Goal: Task Accomplishment & Management: Use online tool/utility

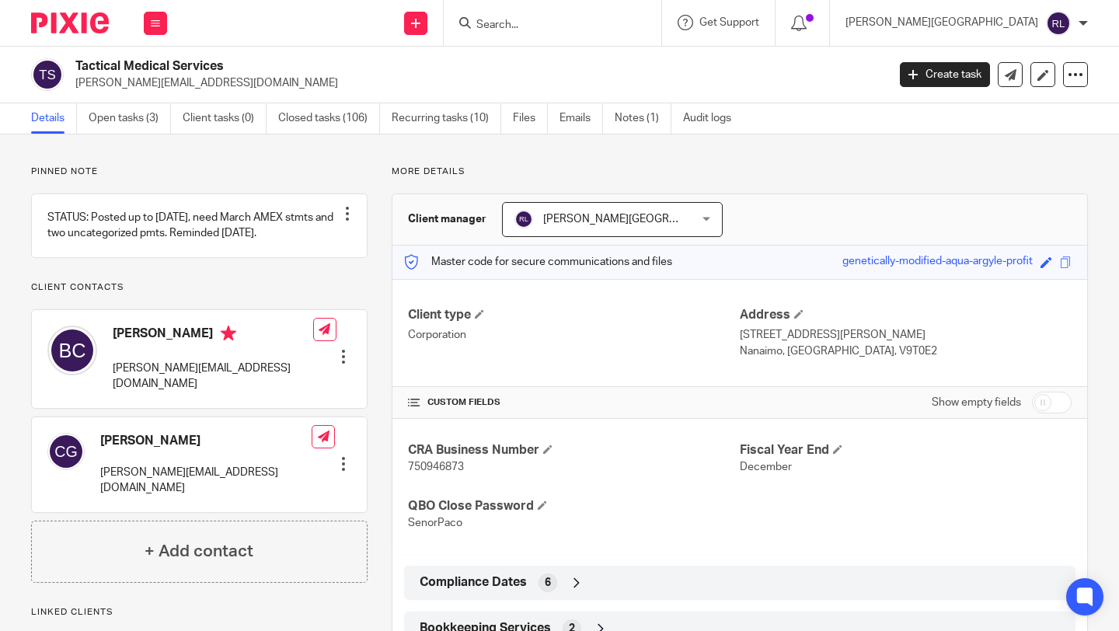
click at [615, 26] on input "Search" at bounding box center [545, 26] width 140 height 14
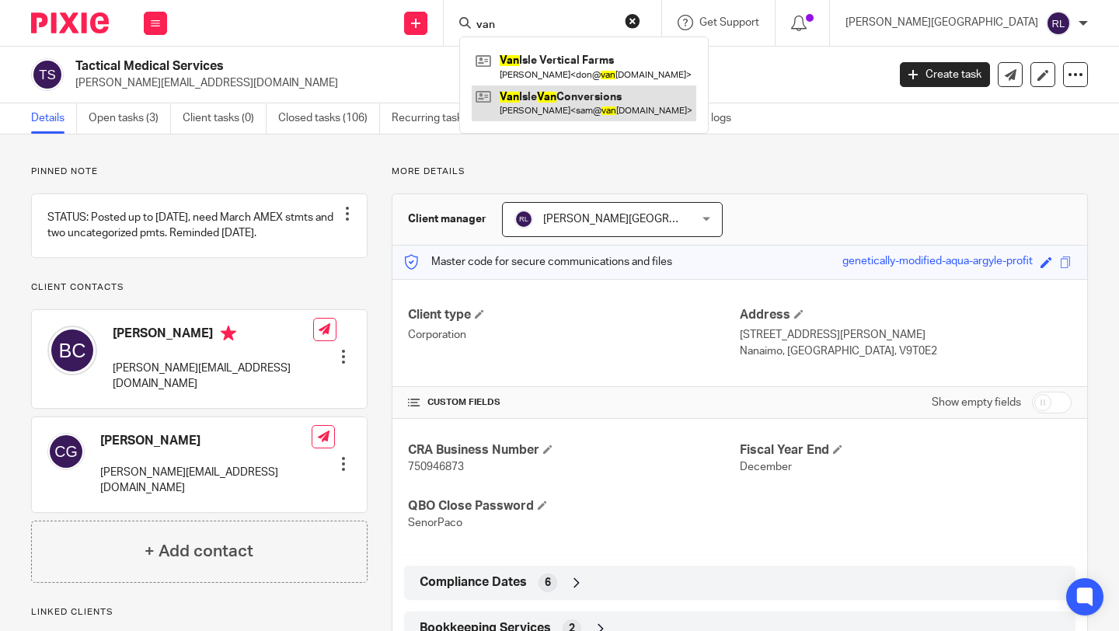
type input "van"
click at [658, 109] on link at bounding box center [584, 103] width 225 height 36
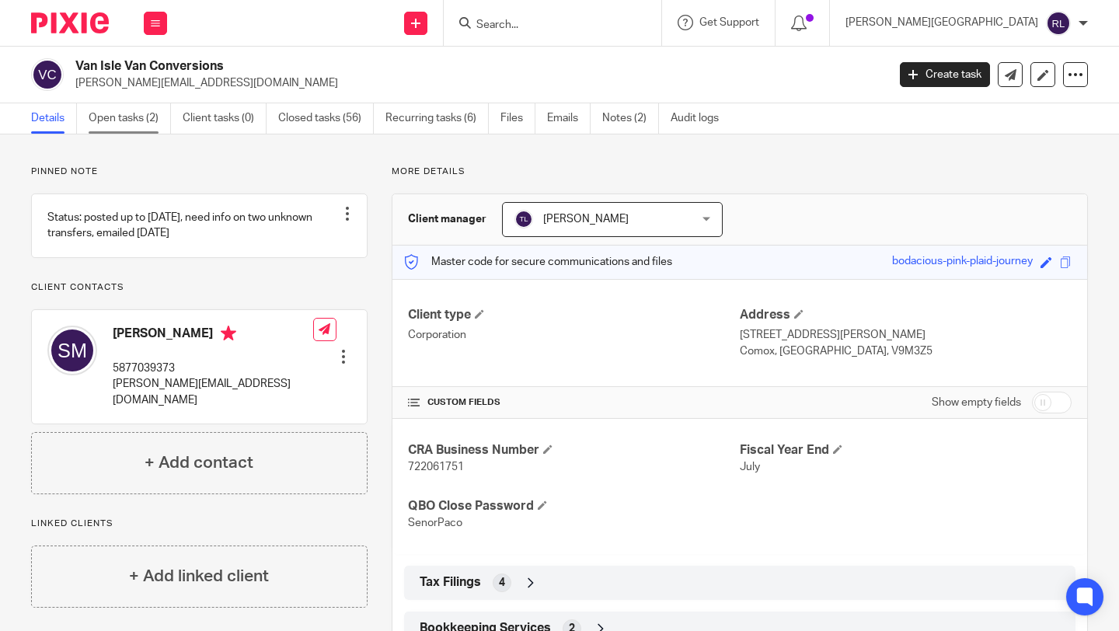
click at [127, 118] on link "Open tasks (2)" at bounding box center [130, 118] width 82 height 30
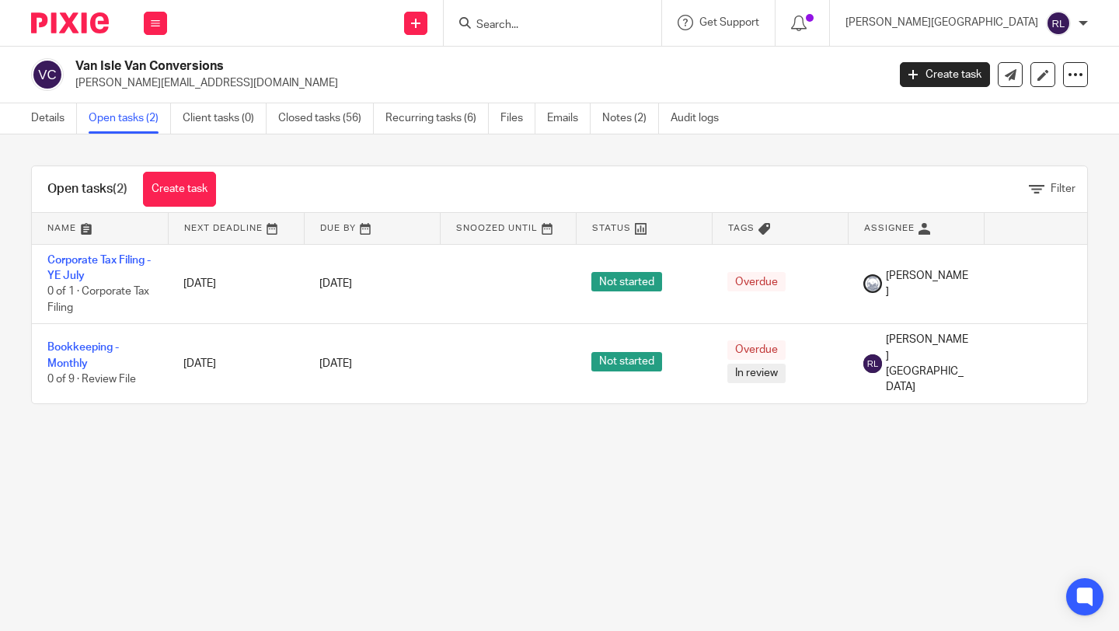
click at [59, 136] on div "Open tasks (2) Create task Filter Name Next Deadline Due By Snoozed Until Statu…" at bounding box center [559, 284] width 1119 height 301
click at [58, 119] on link "Details" at bounding box center [54, 118] width 46 height 30
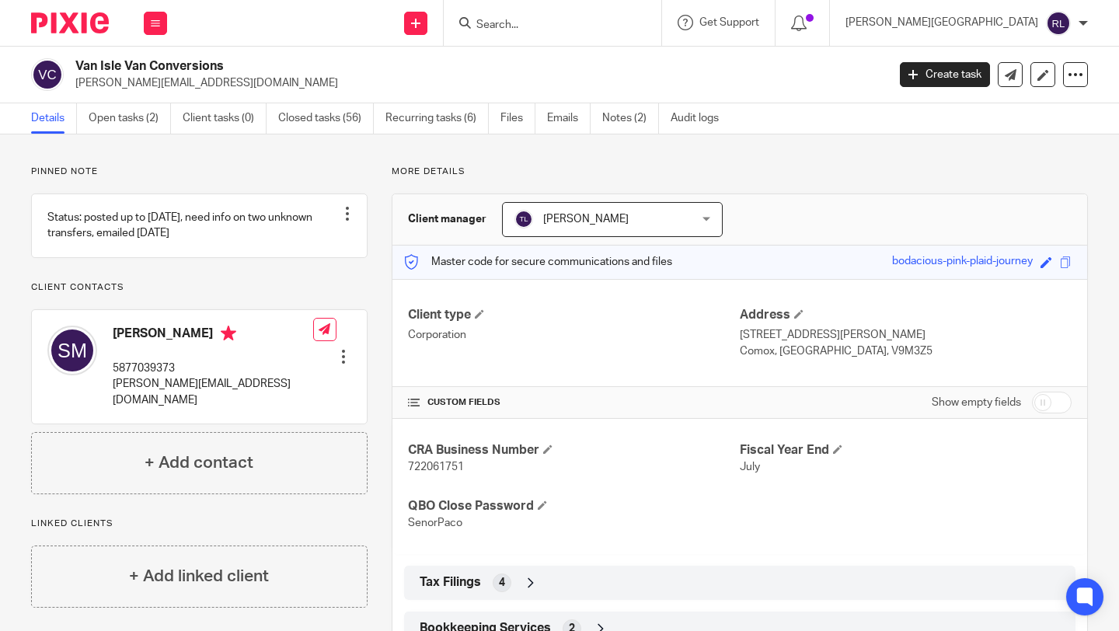
click at [431, 462] on span "722061751" at bounding box center [436, 467] width 56 height 11
copy span "722061751"
